Goal: Task Accomplishment & Management: Use online tool/utility

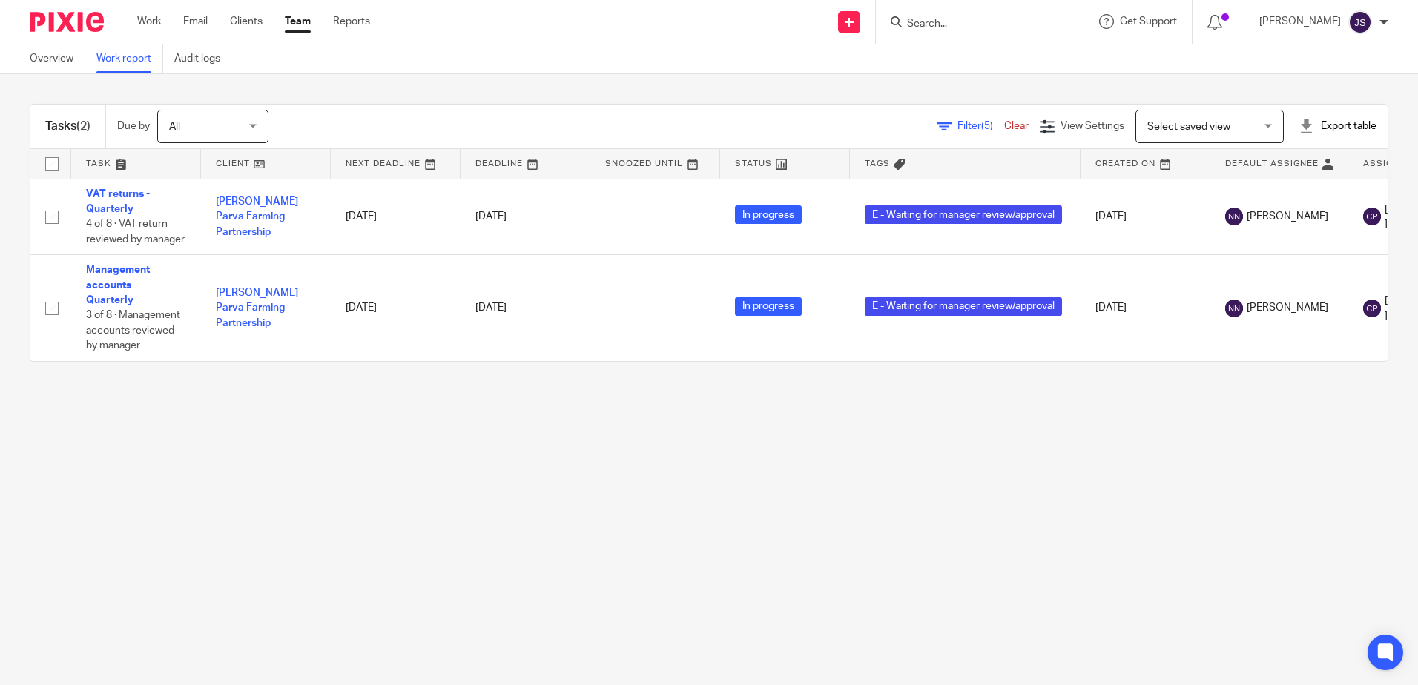
click at [957, 126] on span "Filter (5)" at bounding box center [980, 126] width 47 height 10
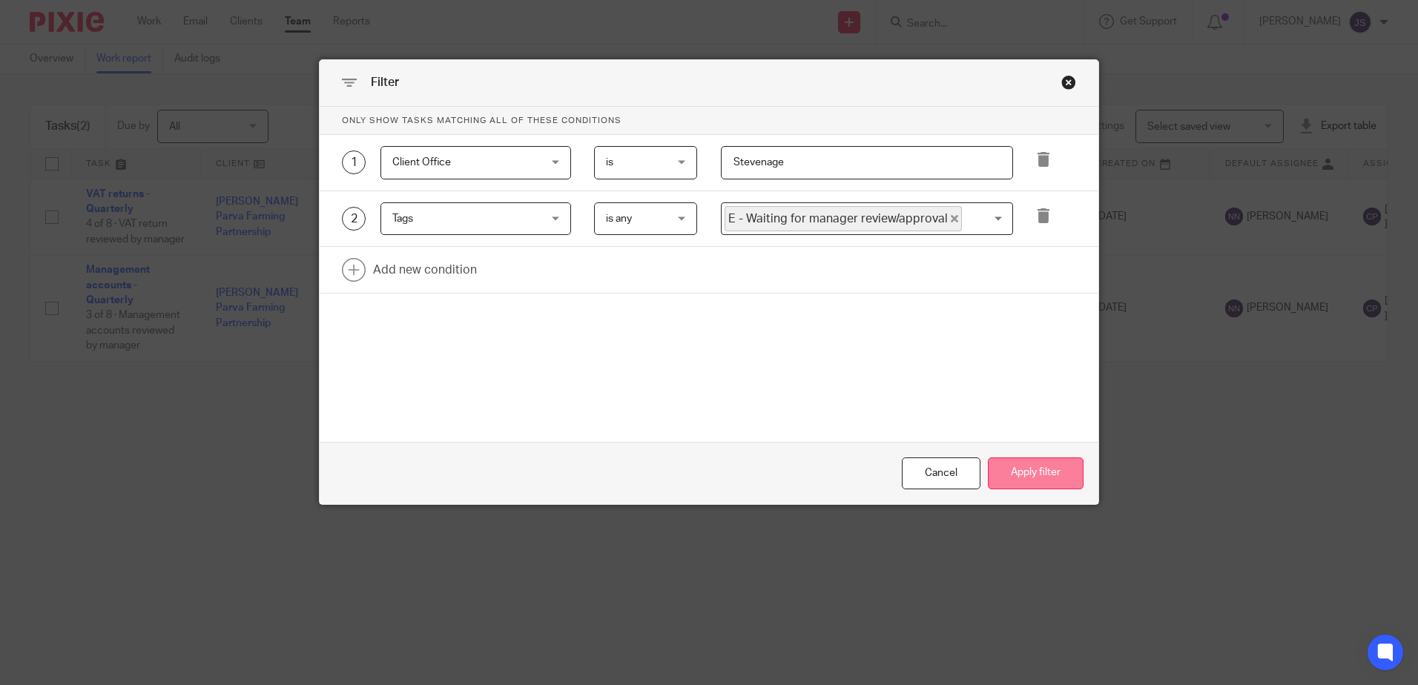
click at [1011, 471] on button "Apply filter" at bounding box center [1036, 473] width 96 height 32
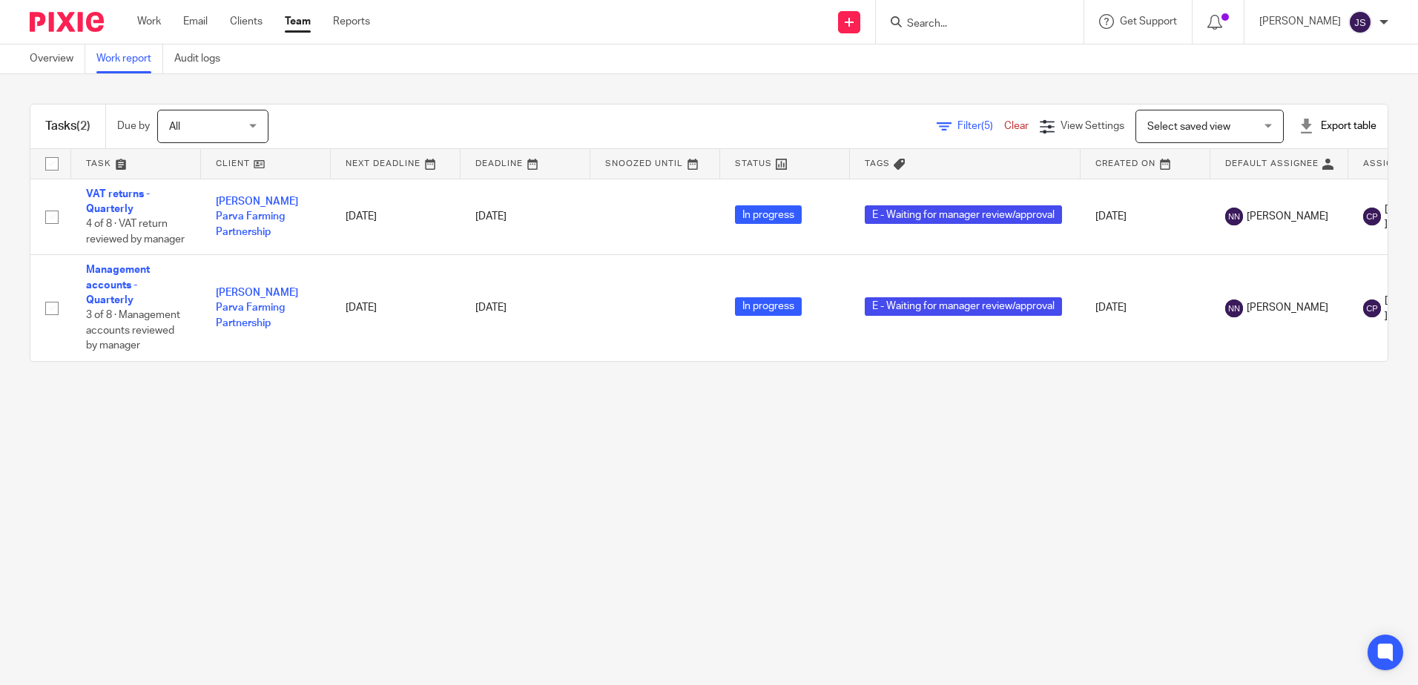
click at [954, 37] on div at bounding box center [980, 22] width 208 height 44
click at [947, 27] on input "Search" at bounding box center [971, 24] width 133 height 13
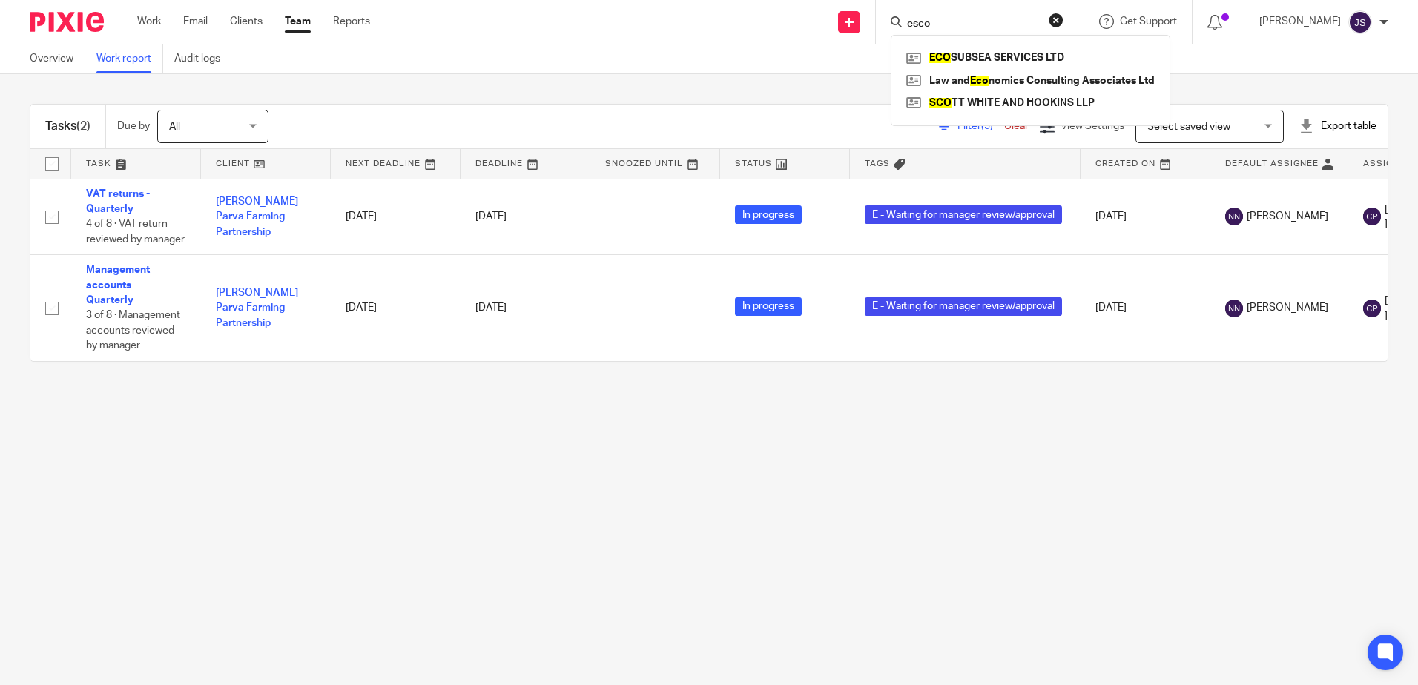
type input "esco"
click at [724, 65] on div "Overview Work report Audit logs" at bounding box center [709, 59] width 1418 height 30
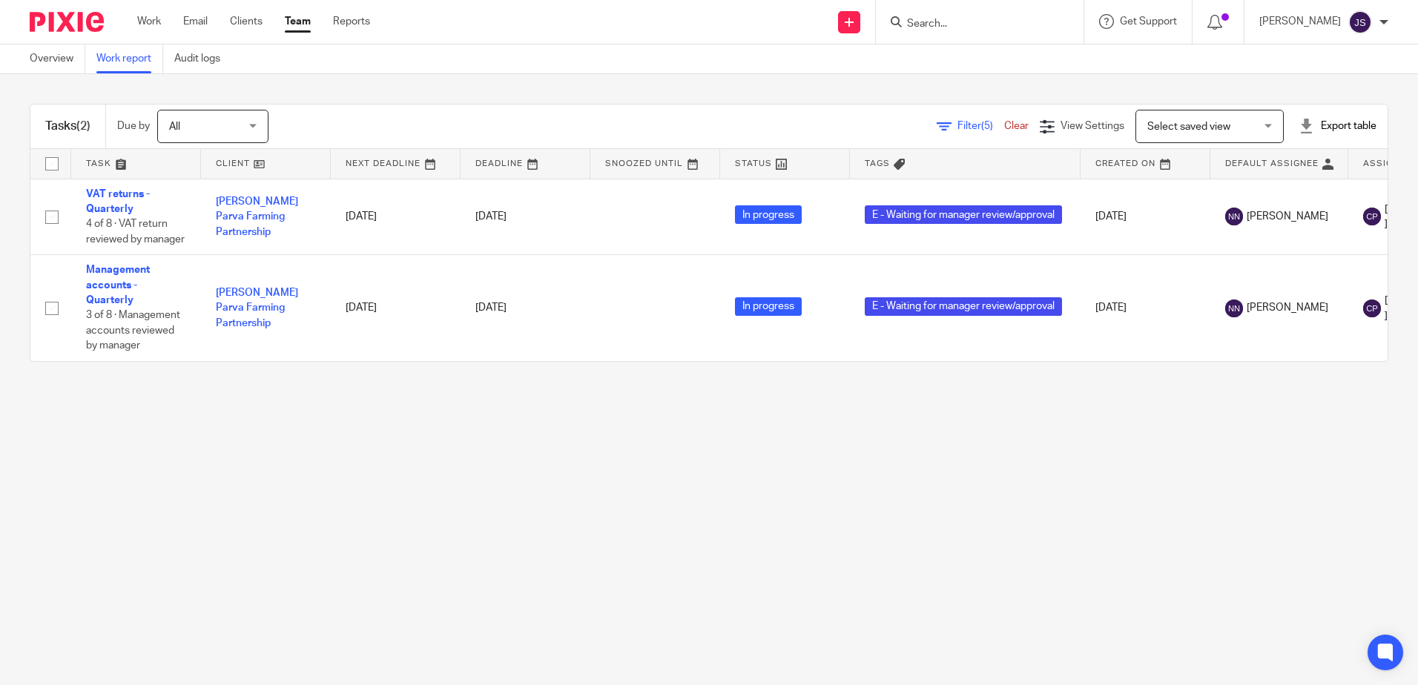
click at [675, 496] on main "Overview Work report Audit logs Tasks (2) Due by All All Today Tomorrow This we…" at bounding box center [709, 342] width 1418 height 685
